Goal: Task Accomplishment & Management: Manage account settings

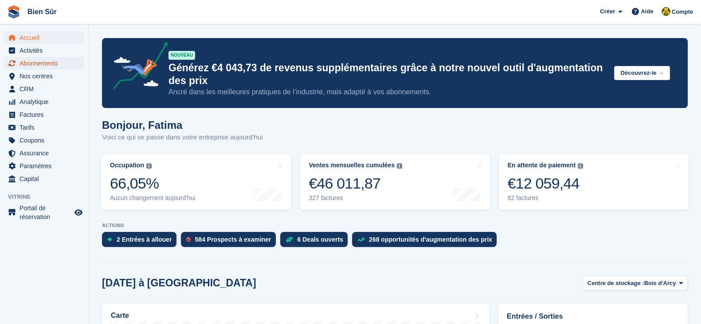
click at [22, 67] on span "Abonnements" at bounding box center [45, 63] width 53 height 12
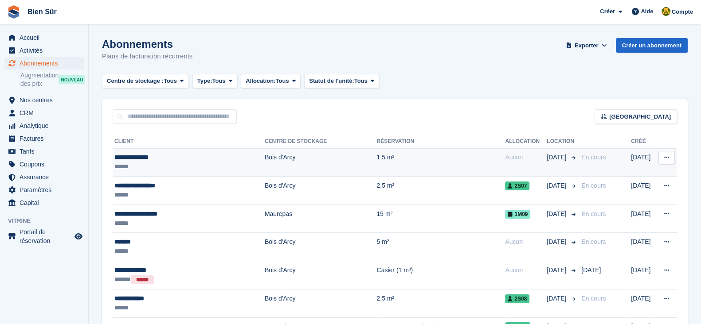
click at [186, 169] on div "******" at bounding box center [176, 166] width 124 height 9
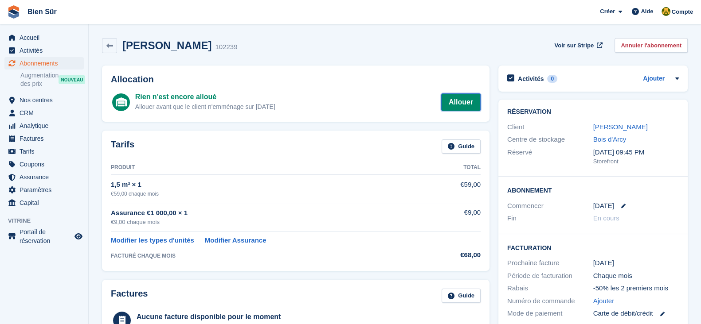
click at [459, 103] on link "Allouer" at bounding box center [460, 103] width 39 height 18
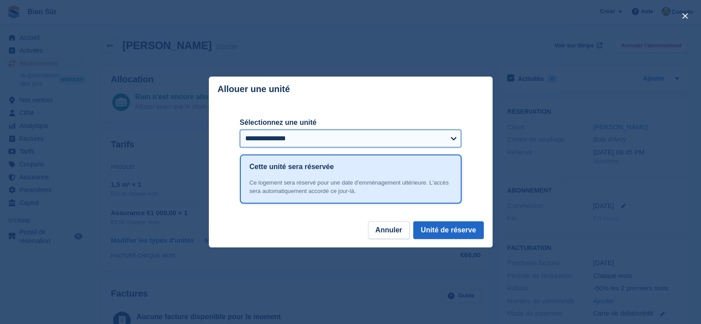
click at [253, 147] on select "**********" at bounding box center [351, 139] width 222 height 18
select select "******"
click at [240, 130] on select "**********" at bounding box center [351, 139] width 222 height 18
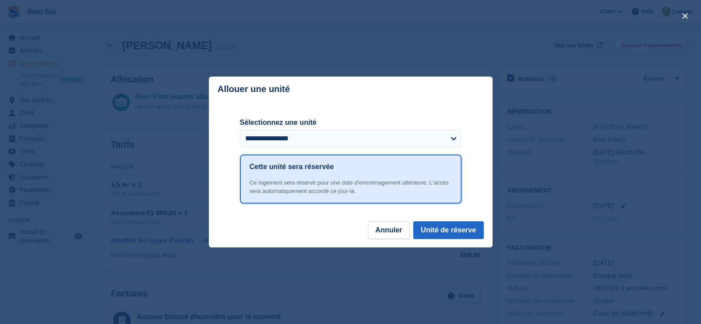
click at [436, 221] on div "**********" at bounding box center [351, 161] width 222 height 119
click at [436, 223] on button "Unité de réserve" at bounding box center [448, 231] width 70 height 18
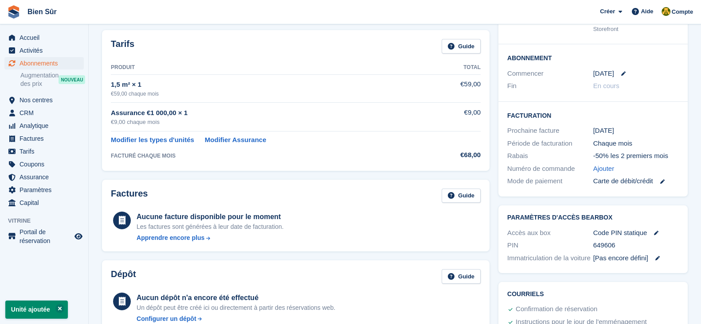
scroll to position [166, 0]
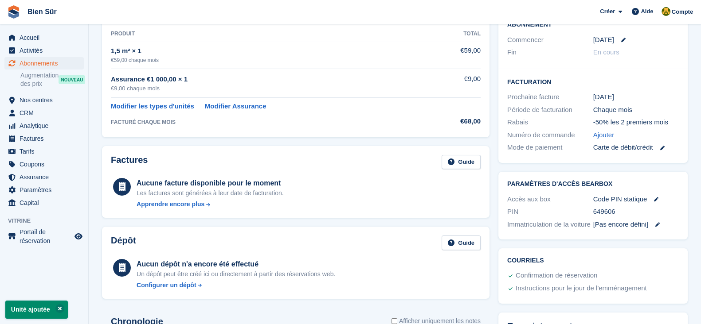
click at [611, 211] on div "649606" at bounding box center [636, 212] width 86 height 10
copy div "649606"
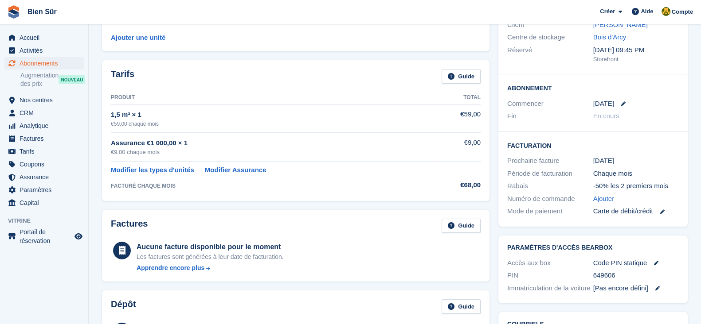
scroll to position [110, 0]
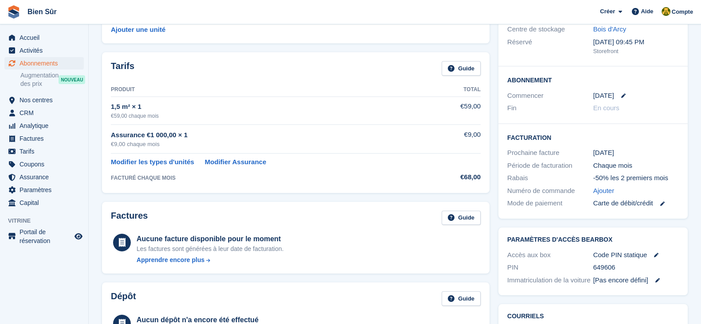
click at [620, 274] on div "Immatriculation de la voiture [Pas encore défini]" at bounding box center [592, 280] width 171 height 13
drag, startPoint x: 618, startPoint y: 268, endPoint x: 590, endPoint y: 267, distance: 27.9
click at [590, 267] on div "PIN 649606" at bounding box center [592, 267] width 171 height 13
copy div "649606"
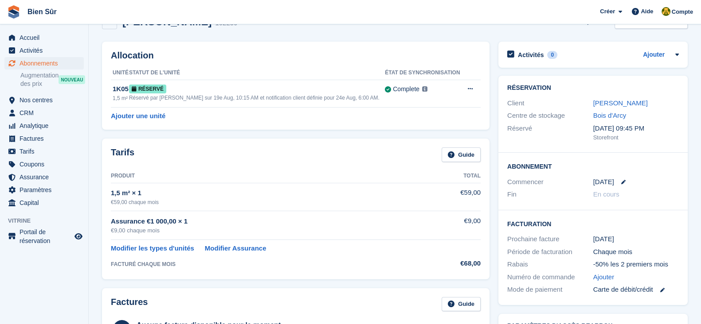
scroll to position [0, 0]
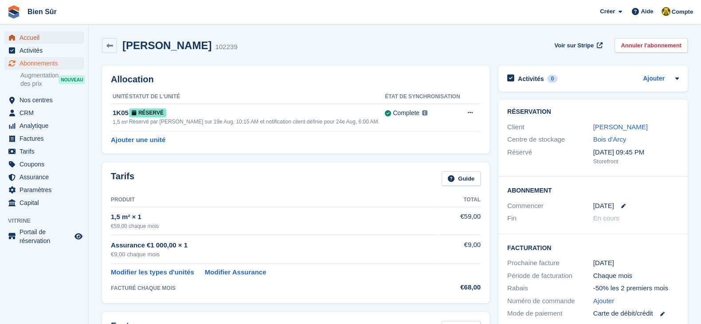
click at [46, 39] on span "Accueil" at bounding box center [45, 37] width 53 height 12
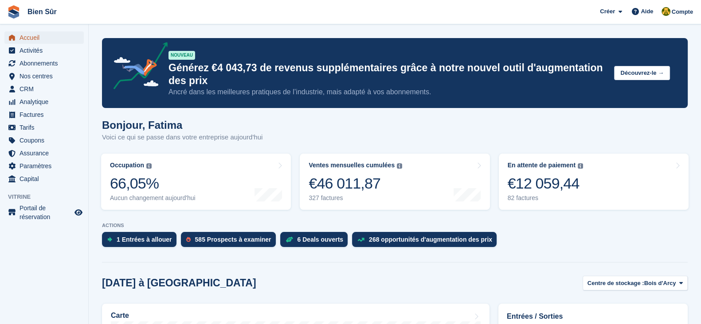
click at [33, 31] on span "Accueil" at bounding box center [45, 37] width 53 height 12
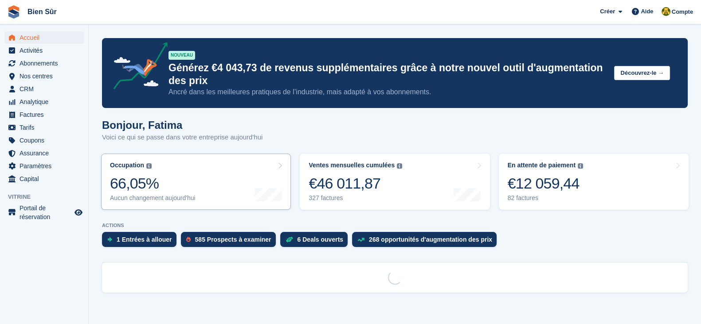
click at [167, 188] on div "66,05%" at bounding box center [153, 184] width 86 height 18
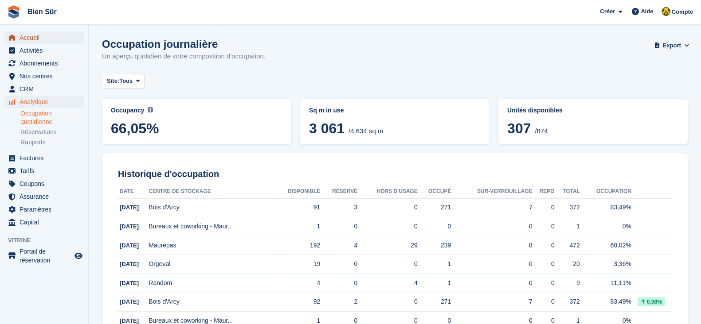
click at [29, 35] on span "Accueil" at bounding box center [45, 37] width 53 height 12
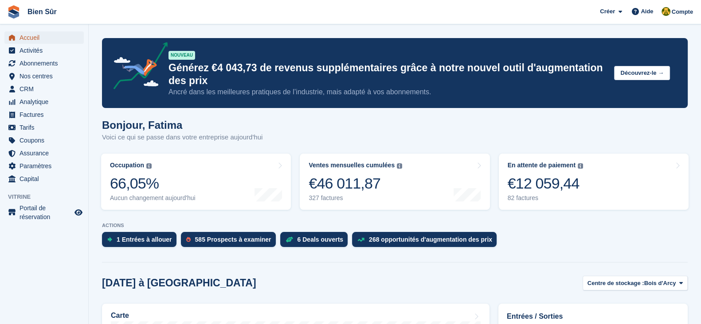
click at [42, 39] on span "Accueil" at bounding box center [45, 37] width 53 height 12
click at [223, 191] on link "Occupation Pourcentage de toutes les unités actuellement attribuées en termes d…" at bounding box center [196, 182] width 190 height 56
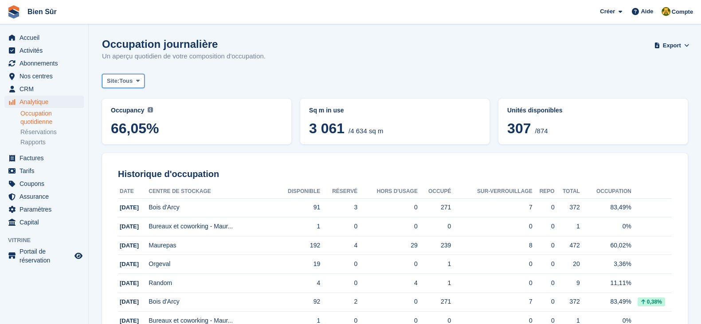
click at [108, 79] on span "Site:" at bounding box center [113, 81] width 12 height 9
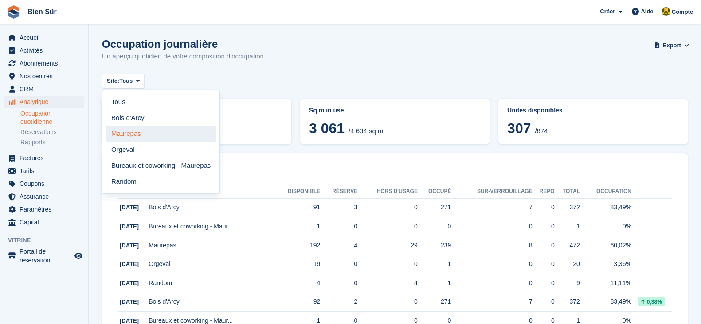
click at [137, 134] on link "Maurepas" at bounding box center [161, 134] width 110 height 16
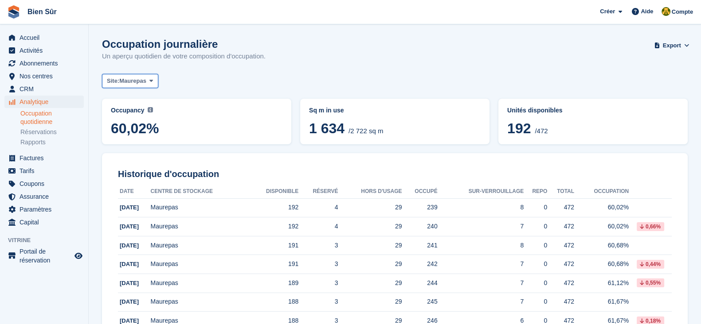
click at [133, 77] on span "Maurepas" at bounding box center [132, 81] width 27 height 9
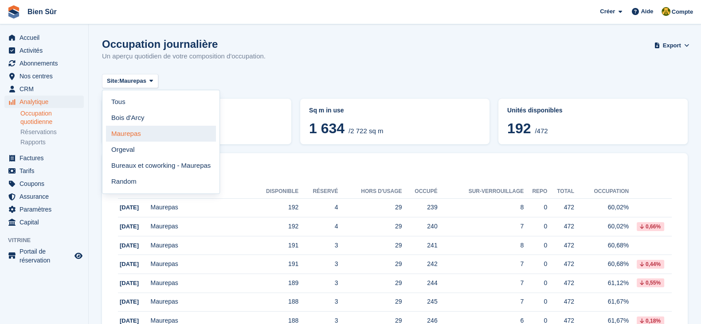
click at [180, 131] on link "Maurepas" at bounding box center [161, 134] width 110 height 16
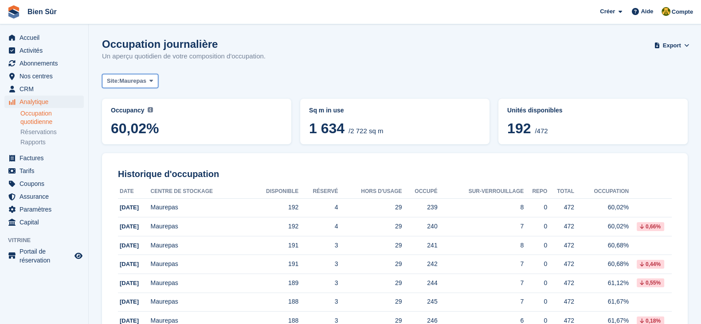
click at [118, 83] on span "Site:" at bounding box center [113, 81] width 12 height 9
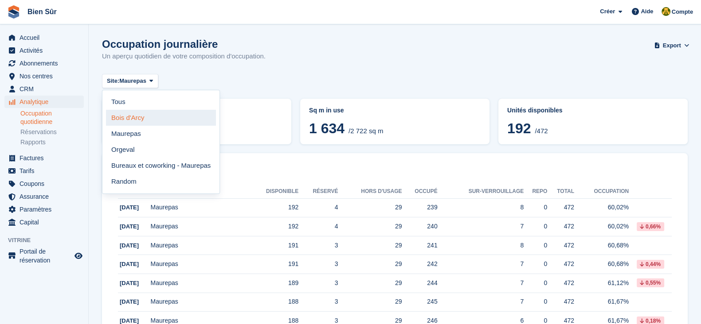
click at [136, 116] on link "Bois d'Arcy" at bounding box center [161, 118] width 110 height 16
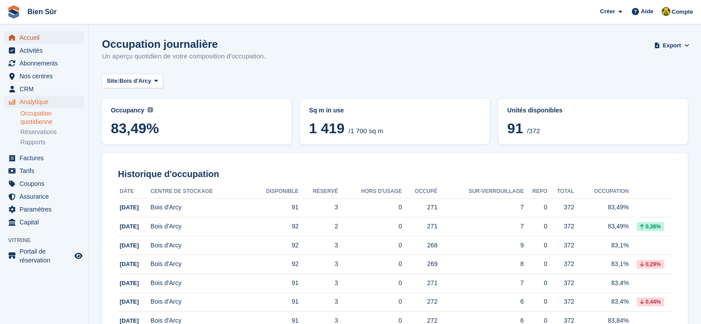
click at [31, 36] on span "Accueil" at bounding box center [45, 37] width 53 height 12
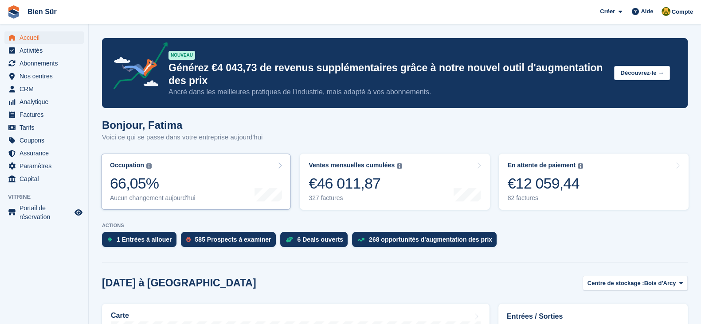
click at [166, 183] on div "66,05%" at bounding box center [153, 184] width 86 height 18
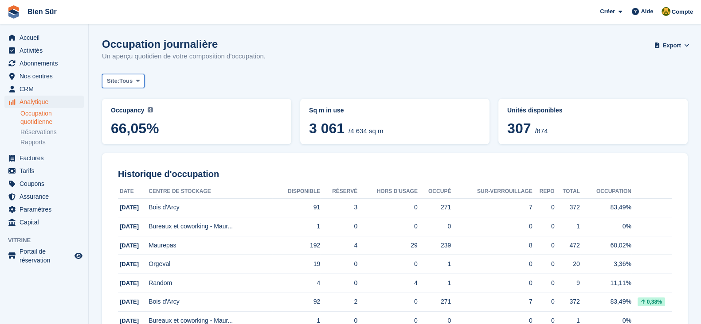
click at [109, 78] on span "Site:" at bounding box center [113, 81] width 12 height 9
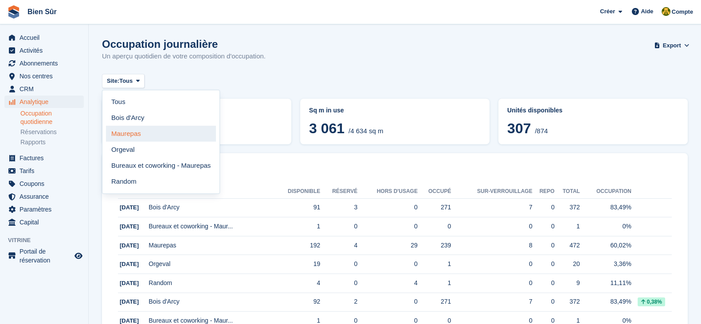
click at [144, 128] on link "Maurepas" at bounding box center [161, 134] width 110 height 16
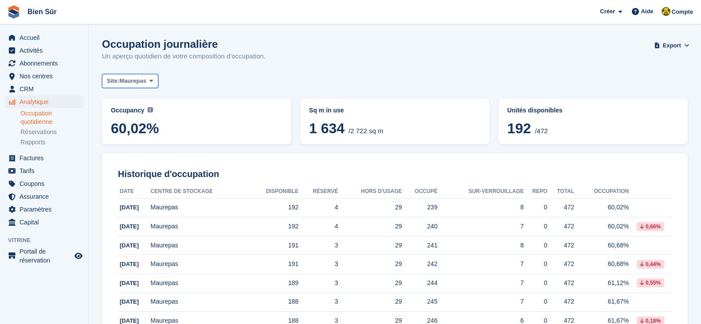
click at [126, 77] on span "Maurepas" at bounding box center [132, 81] width 27 height 9
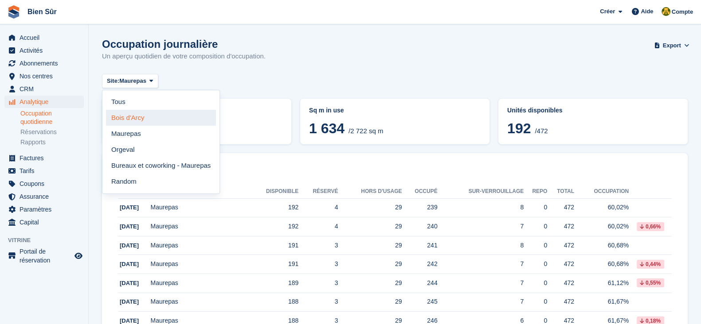
click at [153, 119] on link "Bois d'Arcy" at bounding box center [161, 118] width 110 height 16
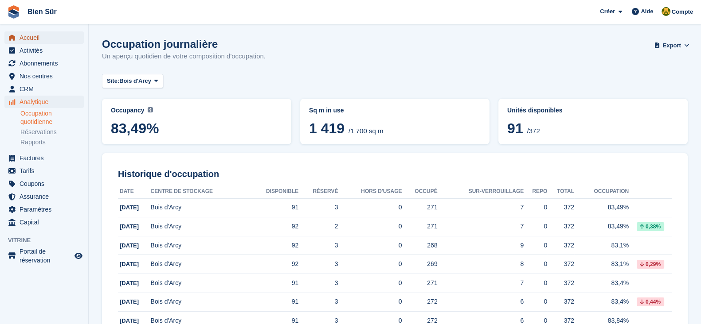
click at [29, 39] on span "Accueil" at bounding box center [45, 37] width 53 height 12
